Goal: Task Accomplishment & Management: Complete application form

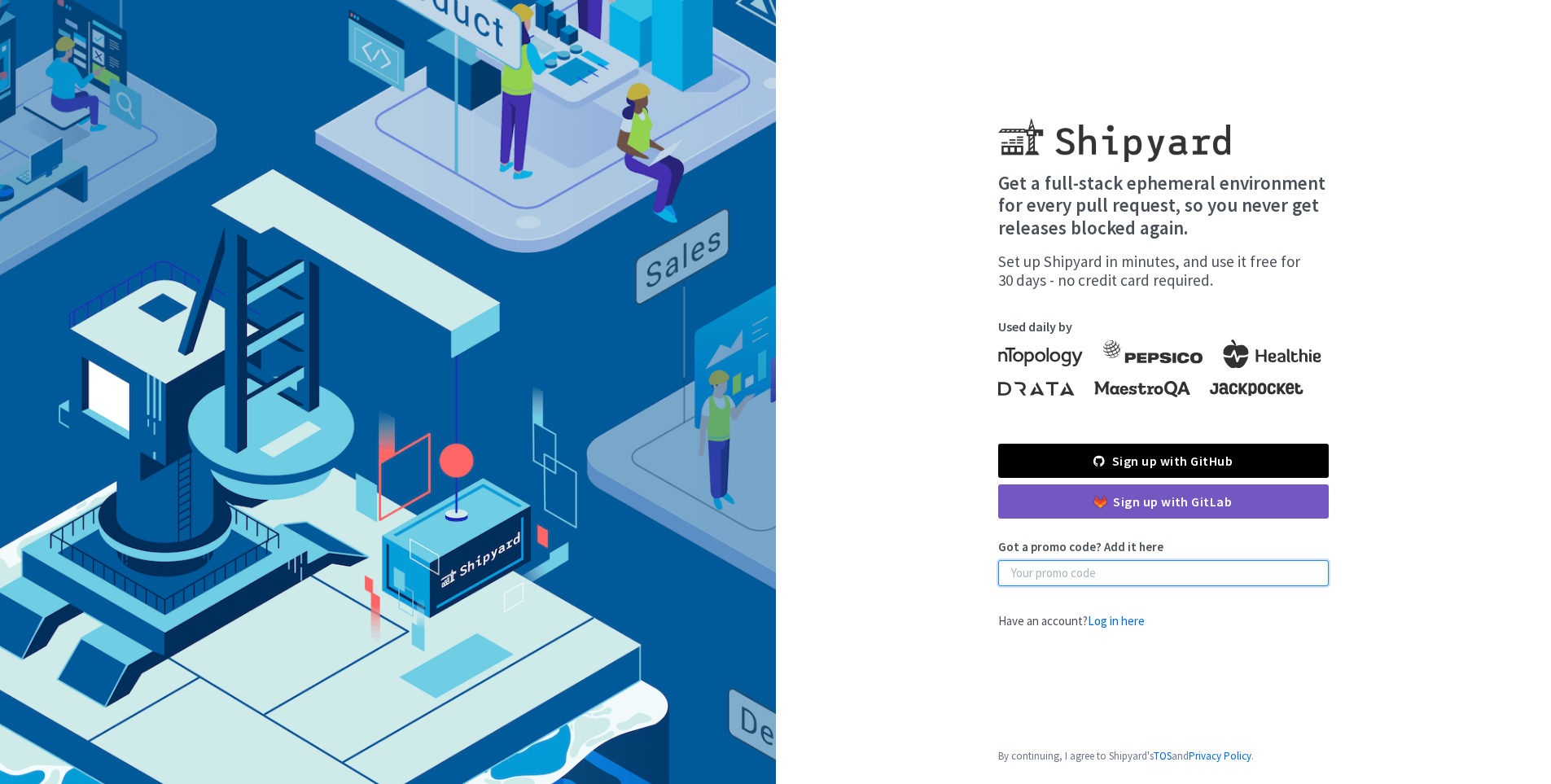
click at [1109, 585] on input "Got a promo code? Add it here" at bounding box center [1163, 573] width 330 height 26
click at [1140, 453] on link "Sign up with GitHub" at bounding box center [1163, 460] width 330 height 34
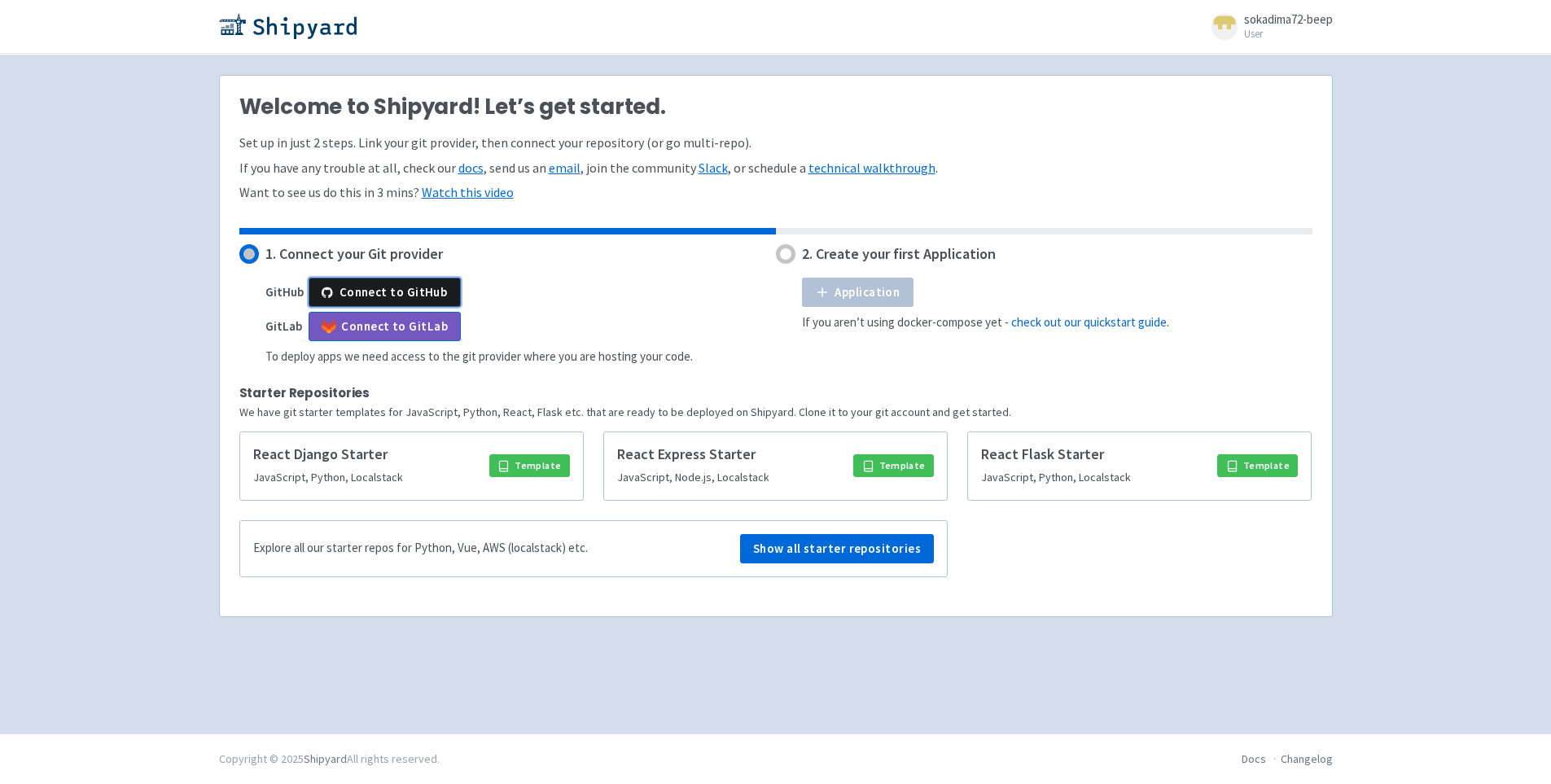
click at [419, 293] on button "Connect to GitHub" at bounding box center [385, 292] width 153 height 29
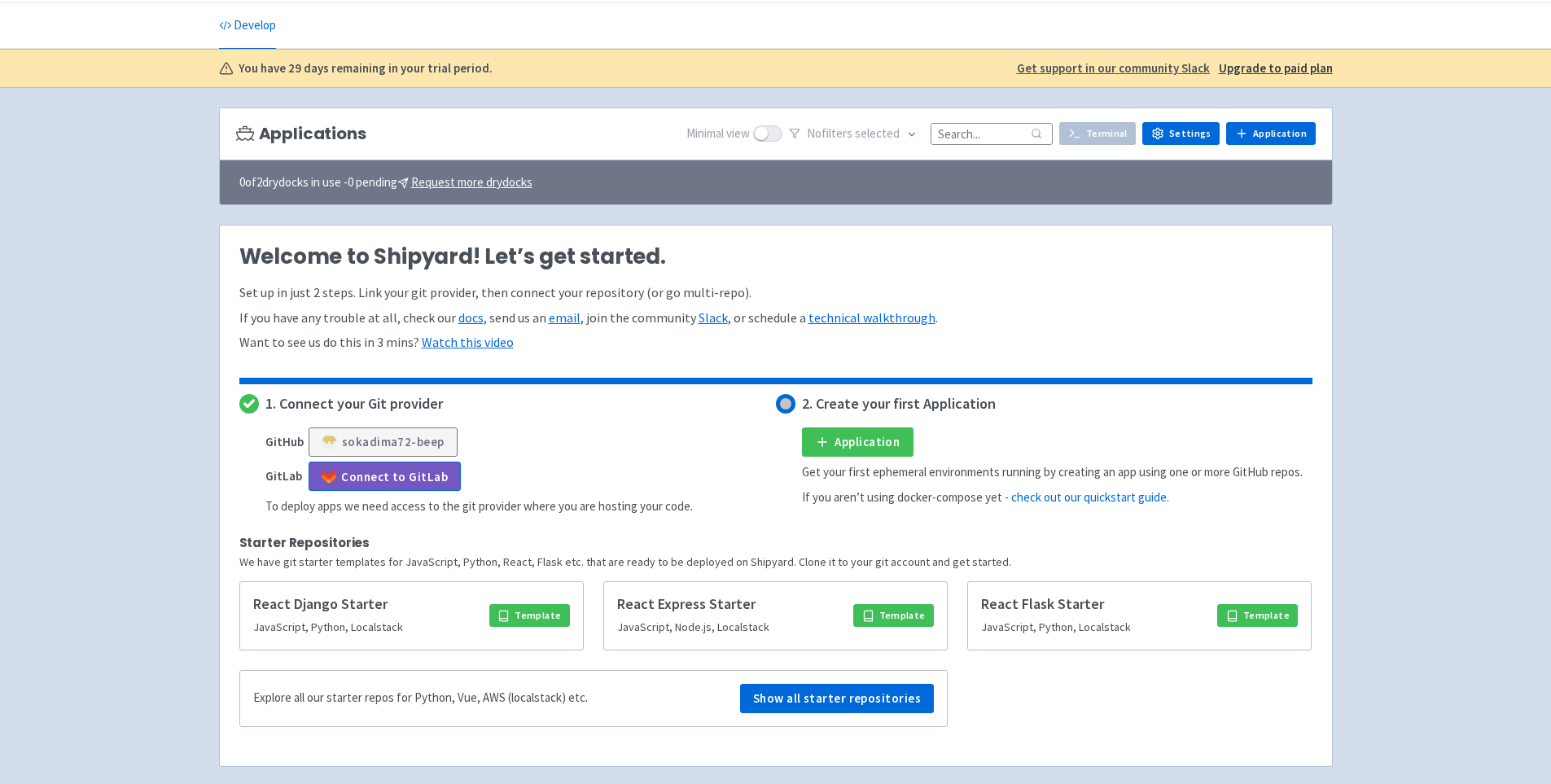
scroll to position [81, 0]
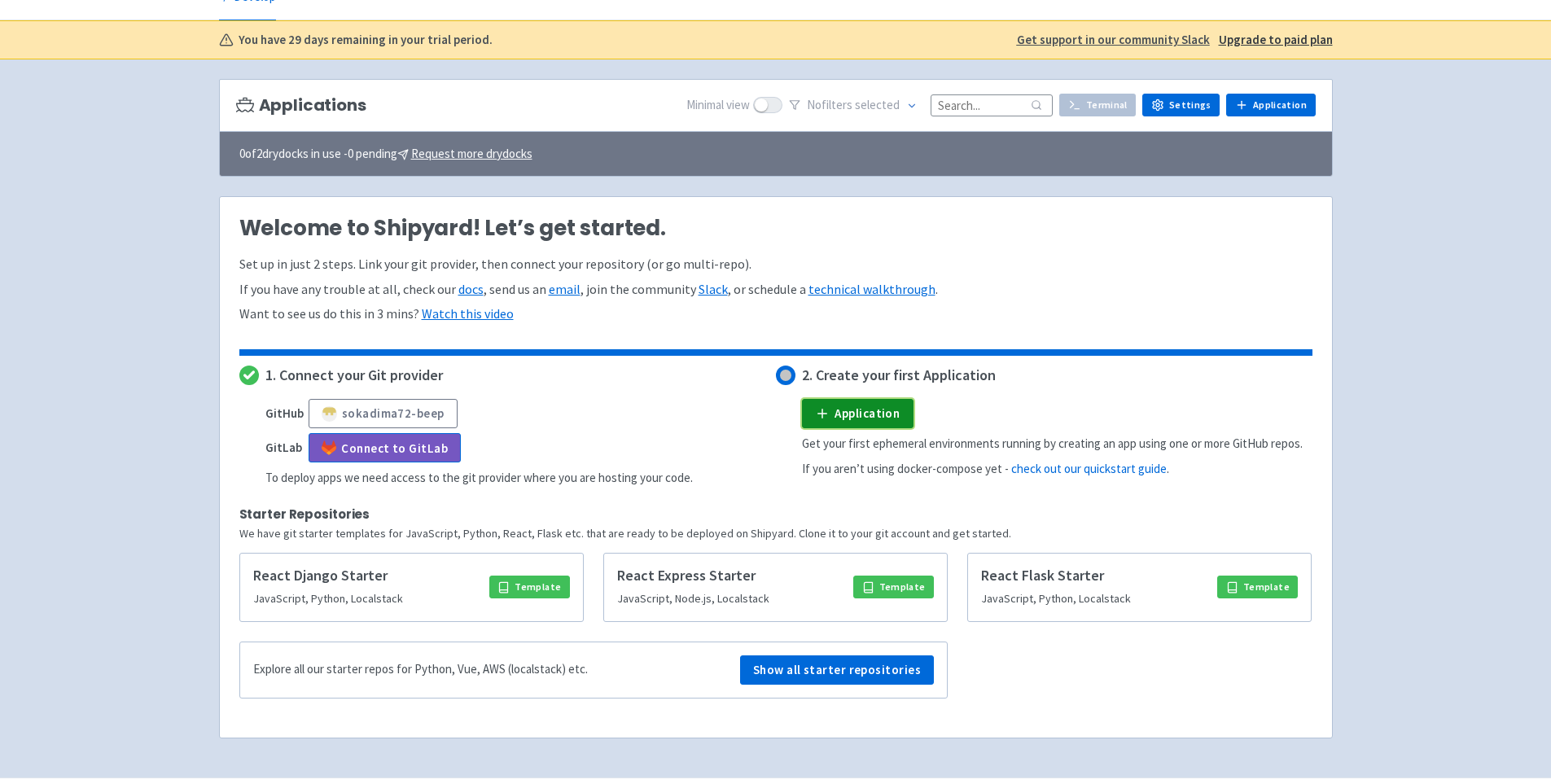
click at [820, 408] on icon at bounding box center [823, 413] width 15 height 15
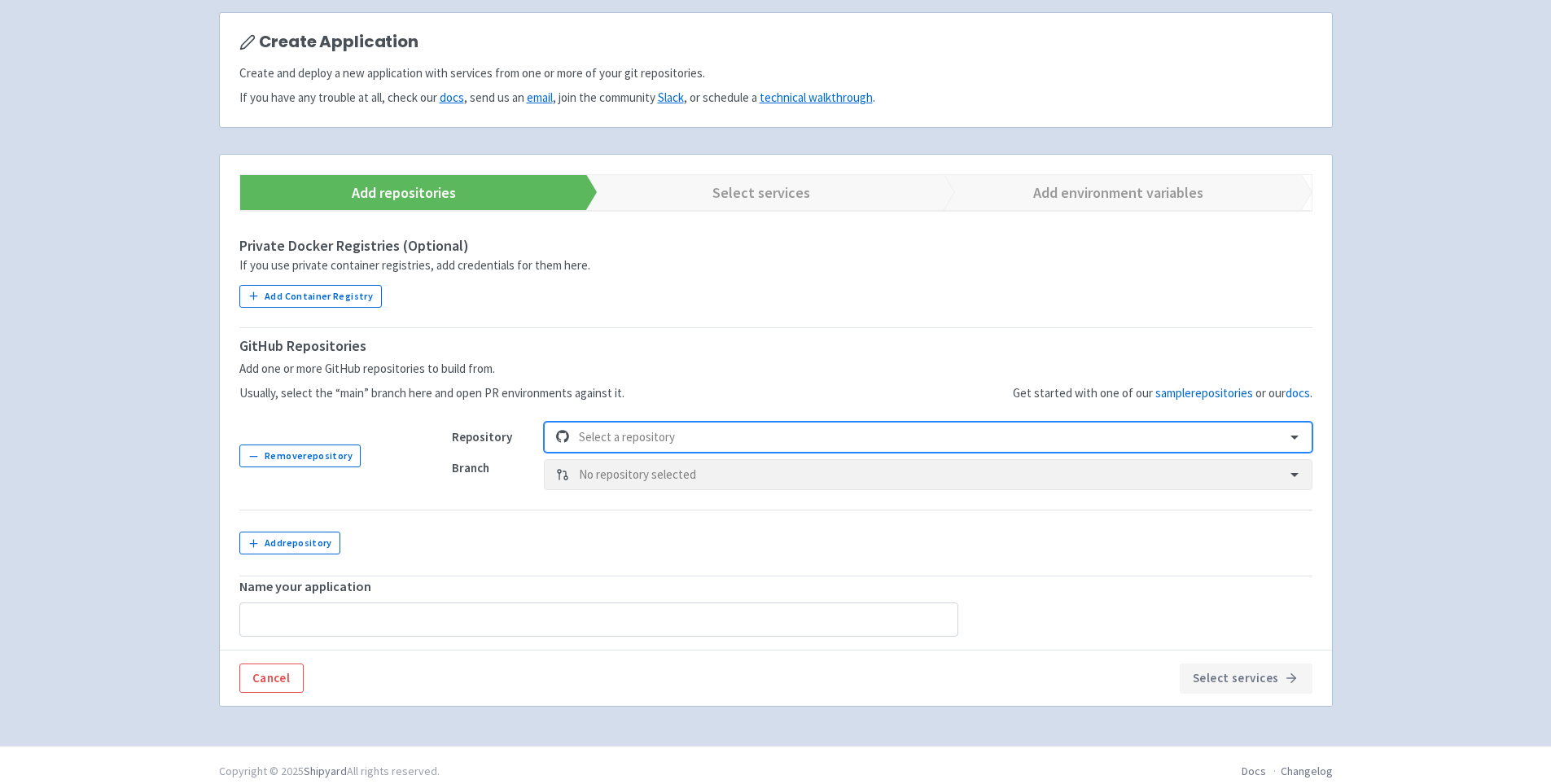
scroll to position [160, 0]
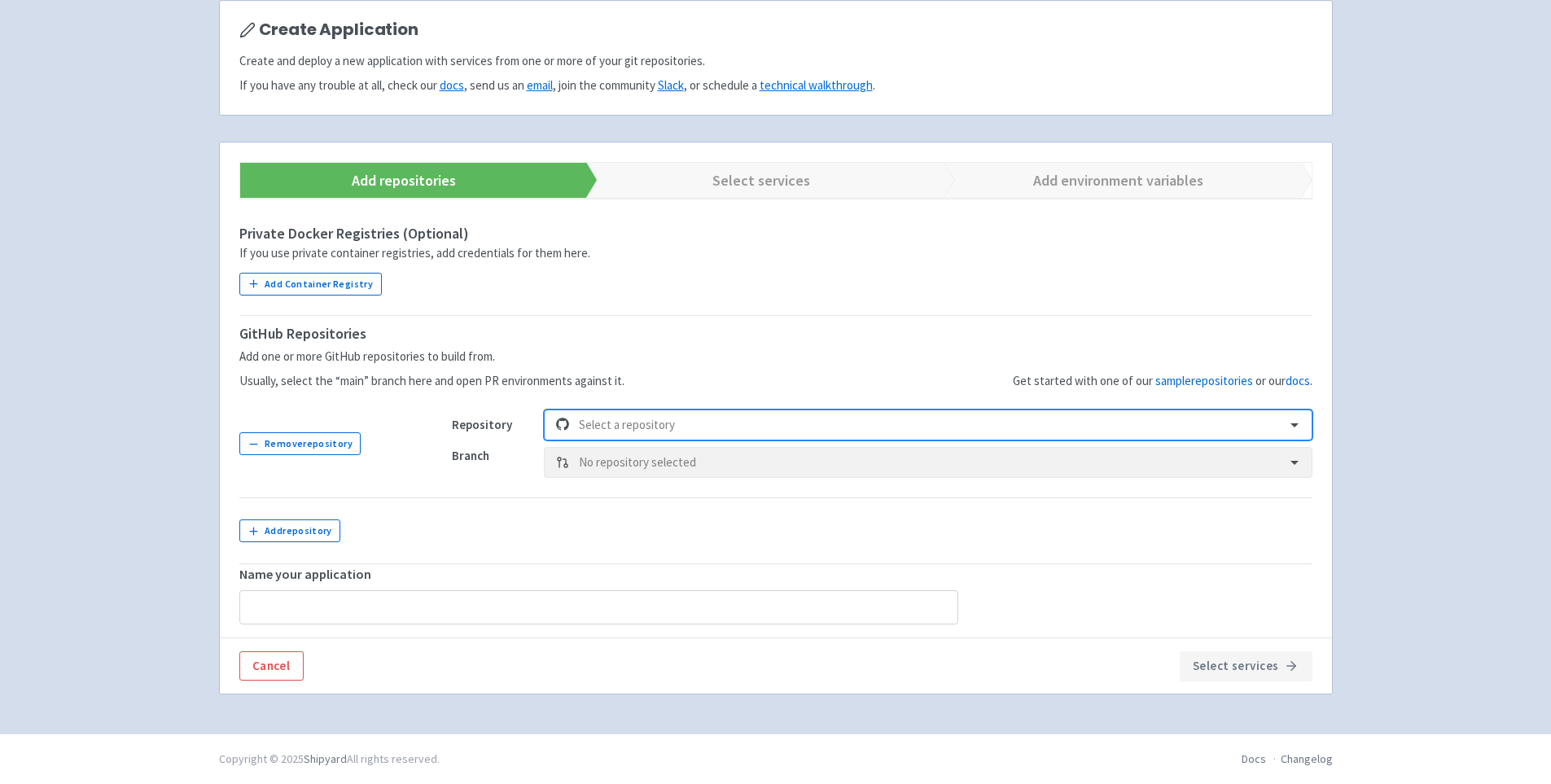
click at [1049, 415] on div at bounding box center [927, 425] width 696 height 22
click at [1288, 413] on div "Select a repository" at bounding box center [927, 424] width 768 height 31
click at [1289, 478] on div "Branch No repository selected" at bounding box center [882, 462] width 861 height 31
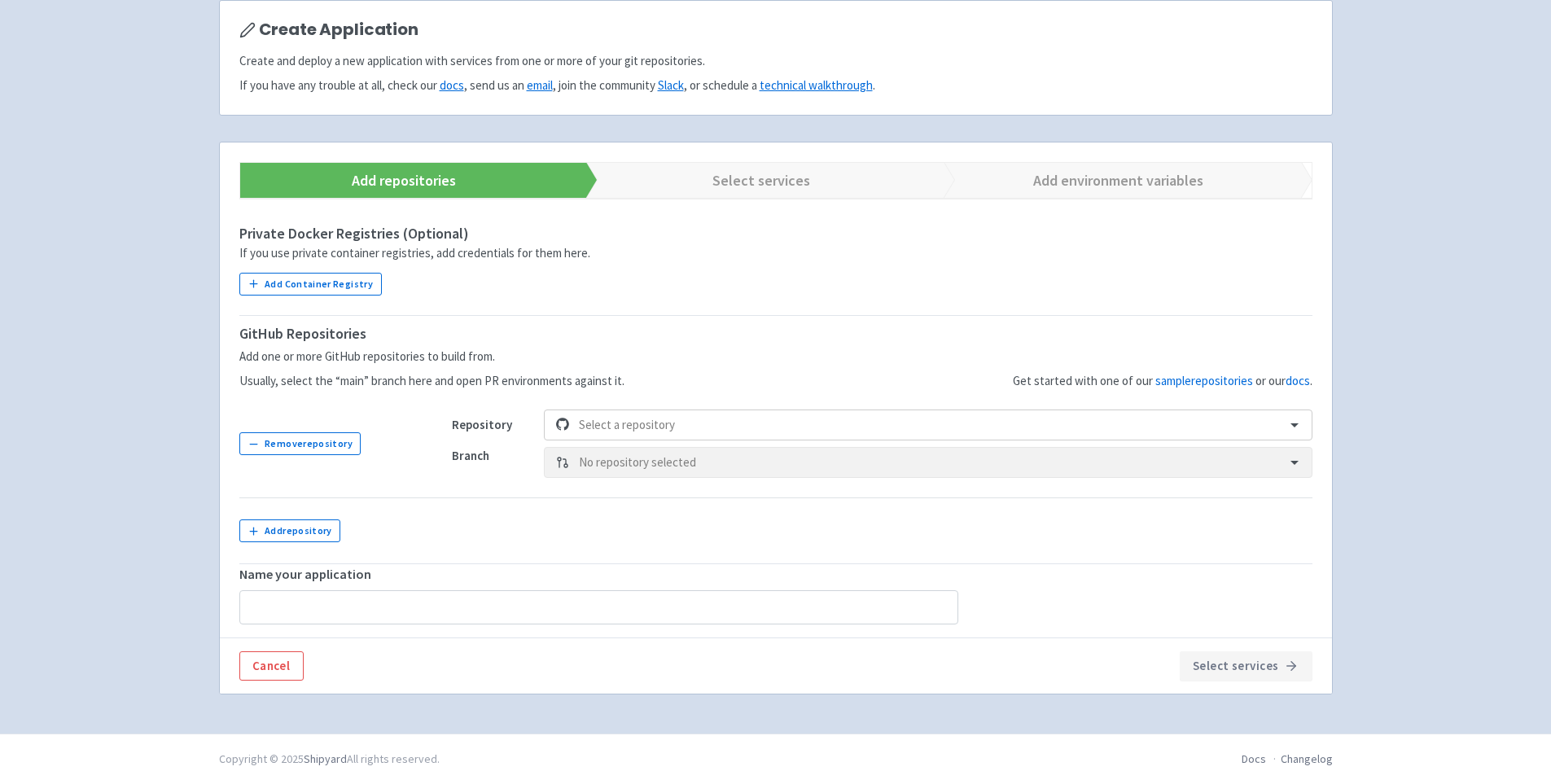
click at [1267, 456] on div "Branch No repository selected" at bounding box center [882, 462] width 861 height 31
click at [1304, 417] on div at bounding box center [1294, 425] width 21 height 17
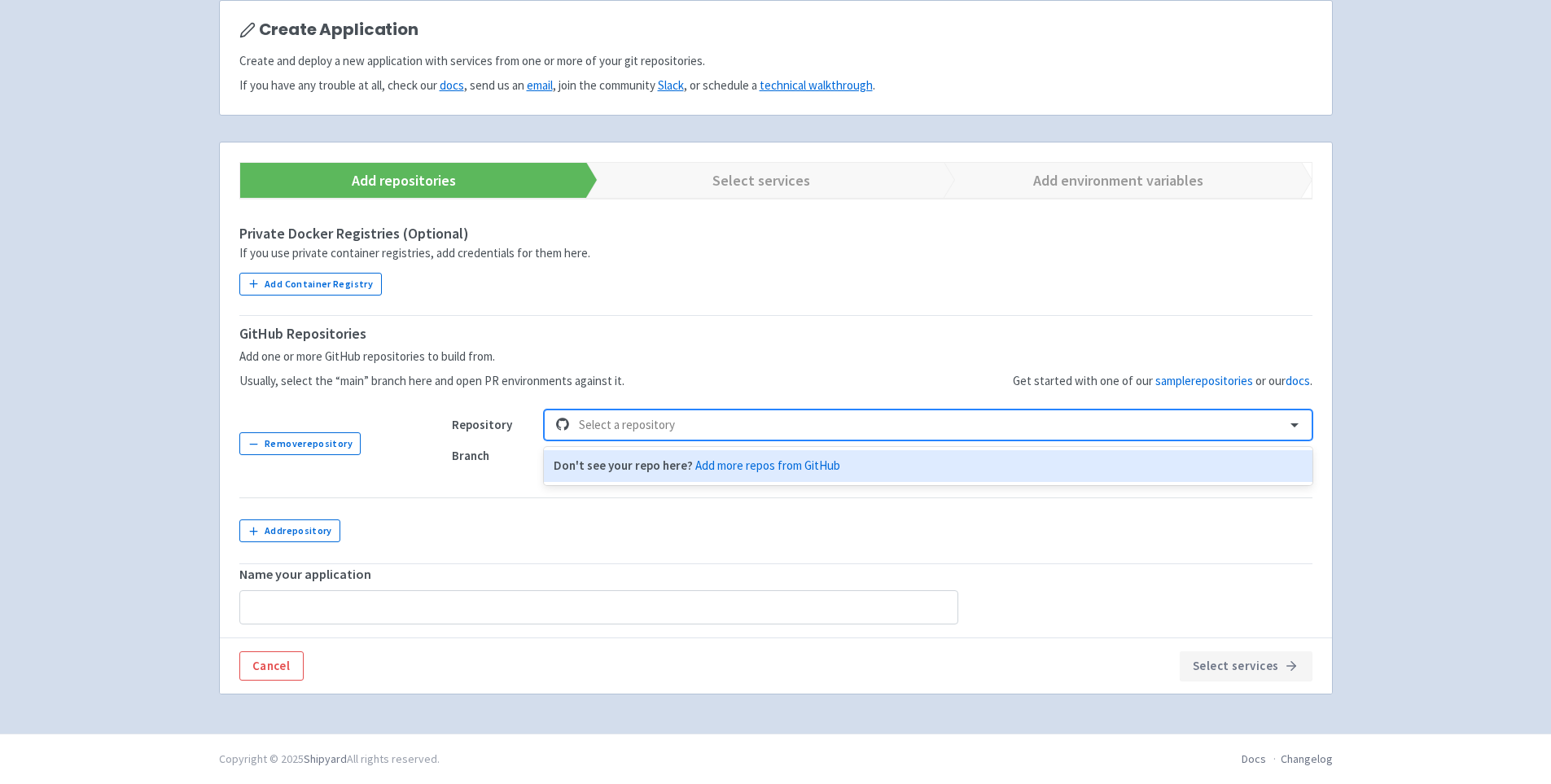
click at [1299, 417] on div at bounding box center [1294, 425] width 21 height 17
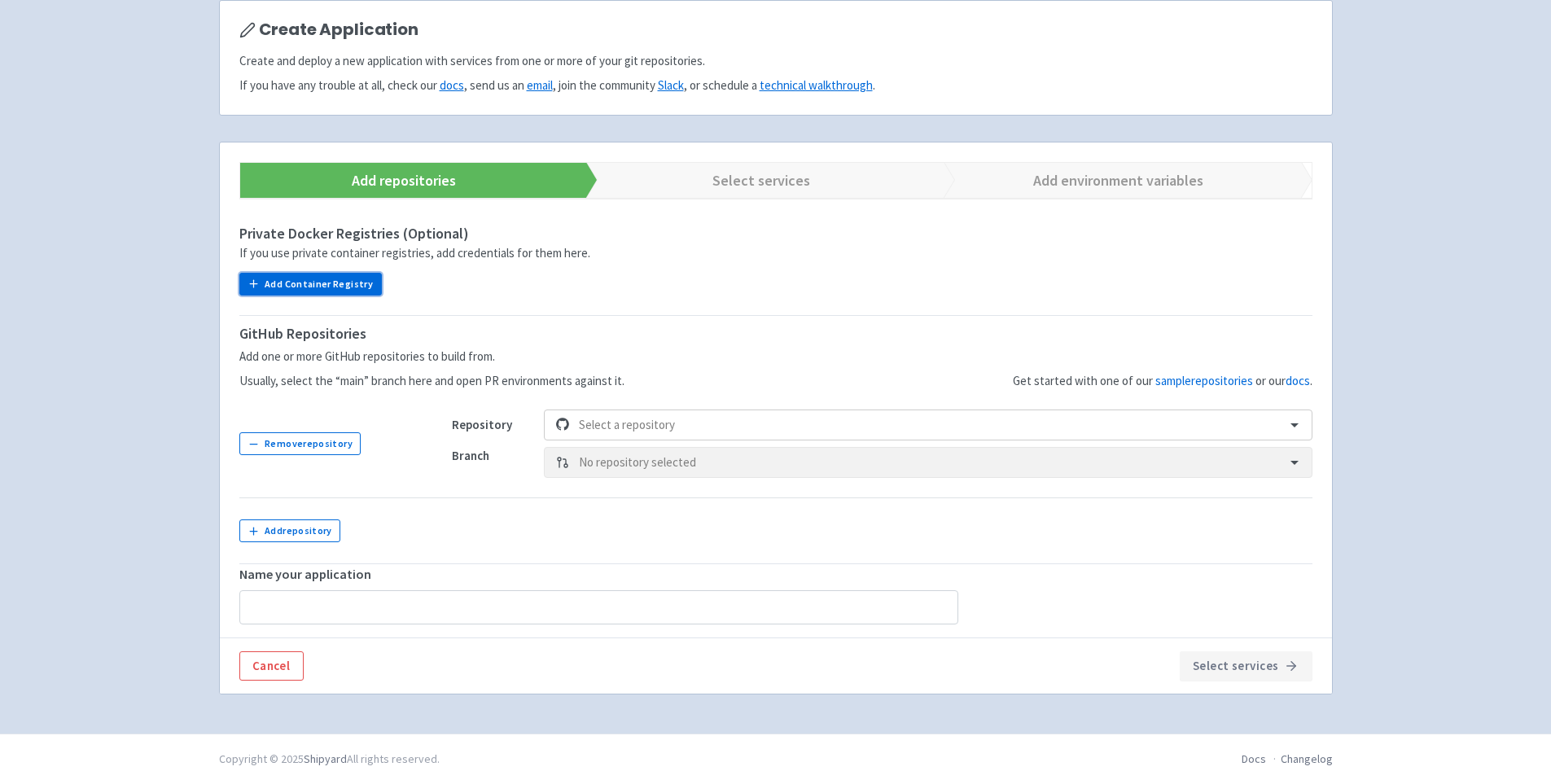
click at [346, 284] on button "Add Container Registry" at bounding box center [310, 283] width 143 height 23
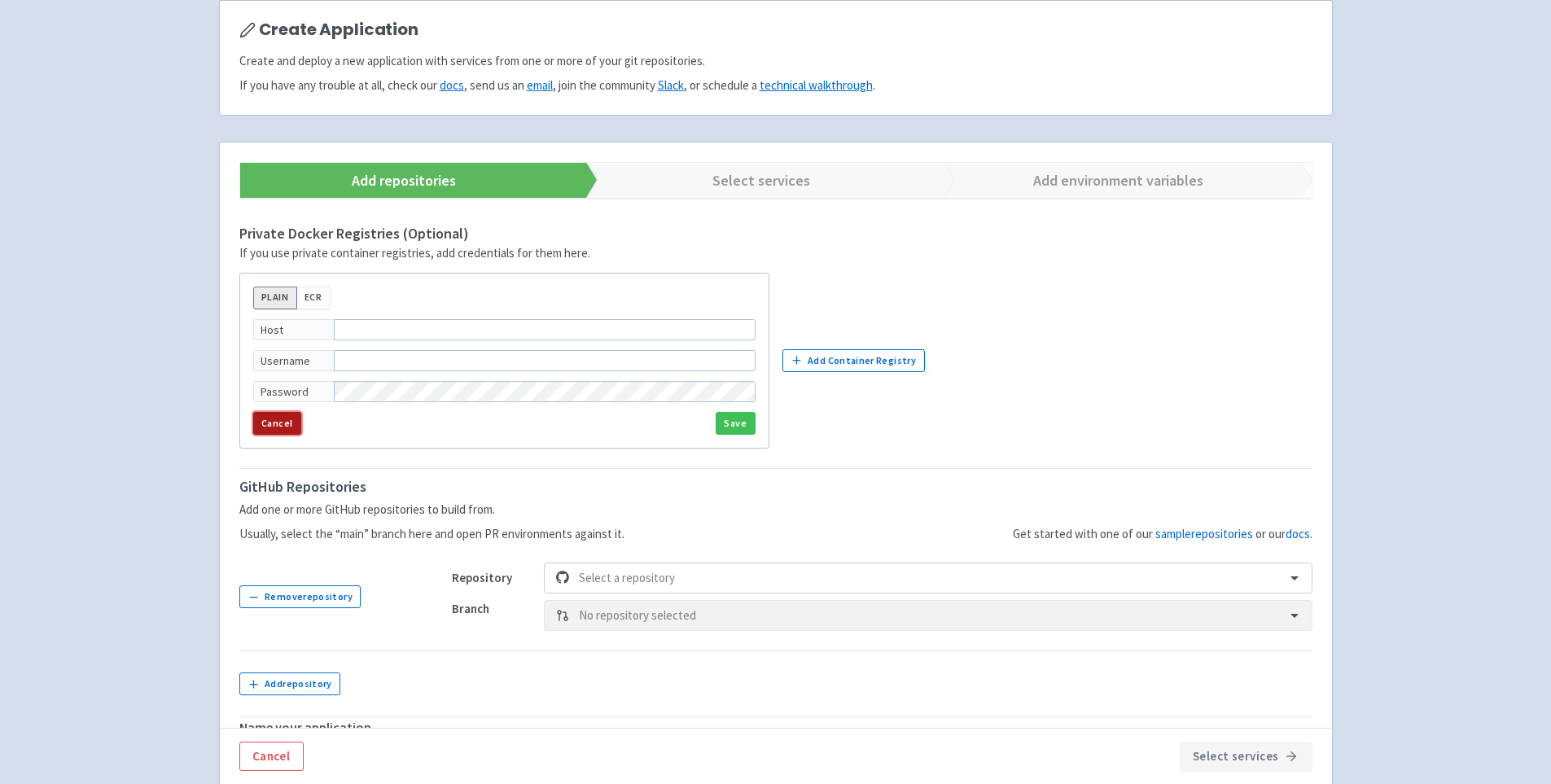
click at [283, 419] on button "Cancel" at bounding box center [277, 423] width 48 height 23
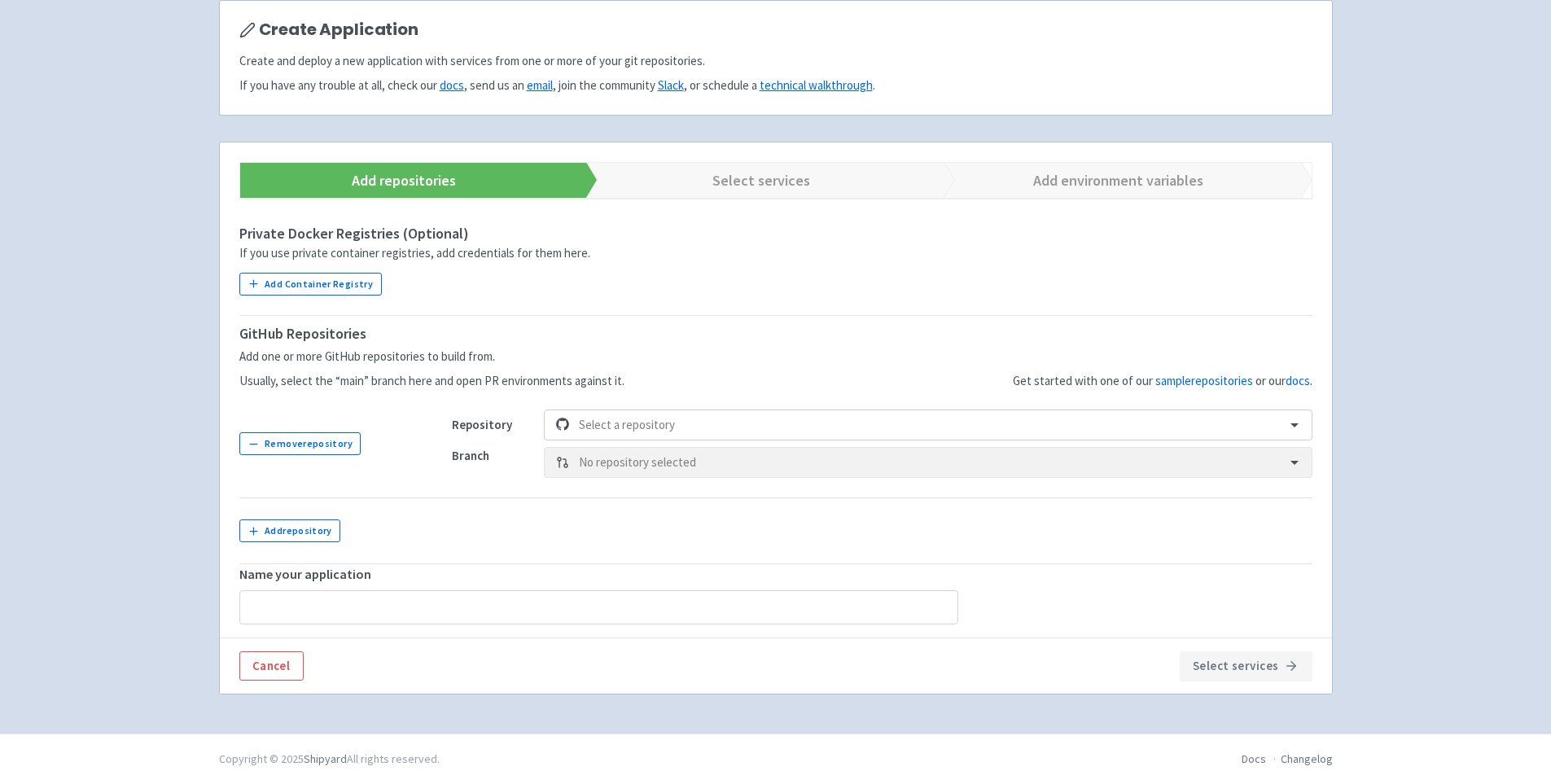
click at [774, 173] on link "Select services" at bounding box center [751, 180] width 357 height 35
